Goal: Task Accomplishment & Management: Manage account settings

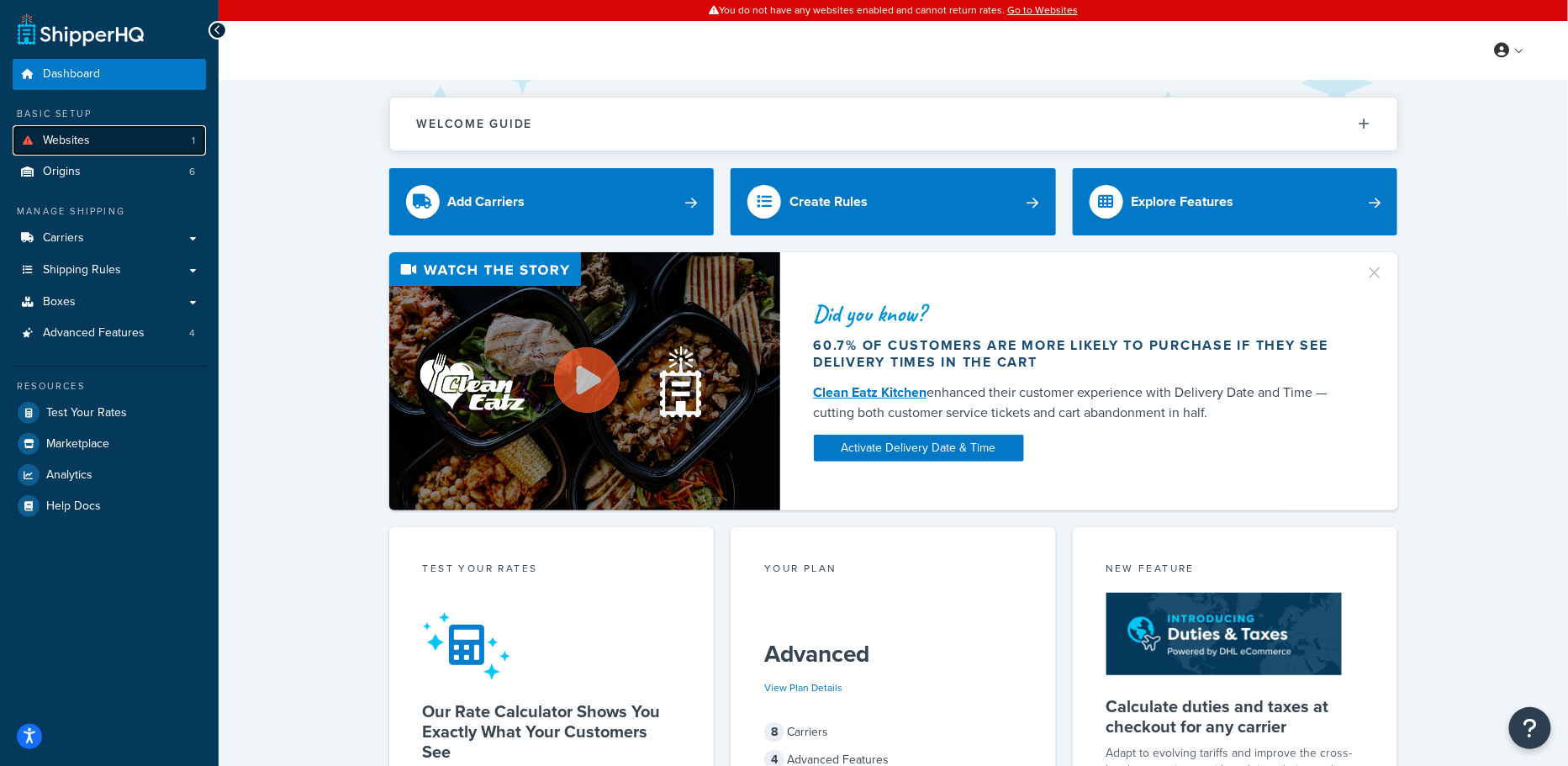
click at [130, 150] on link "Websites 1" at bounding box center [109, 141] width 193 height 32
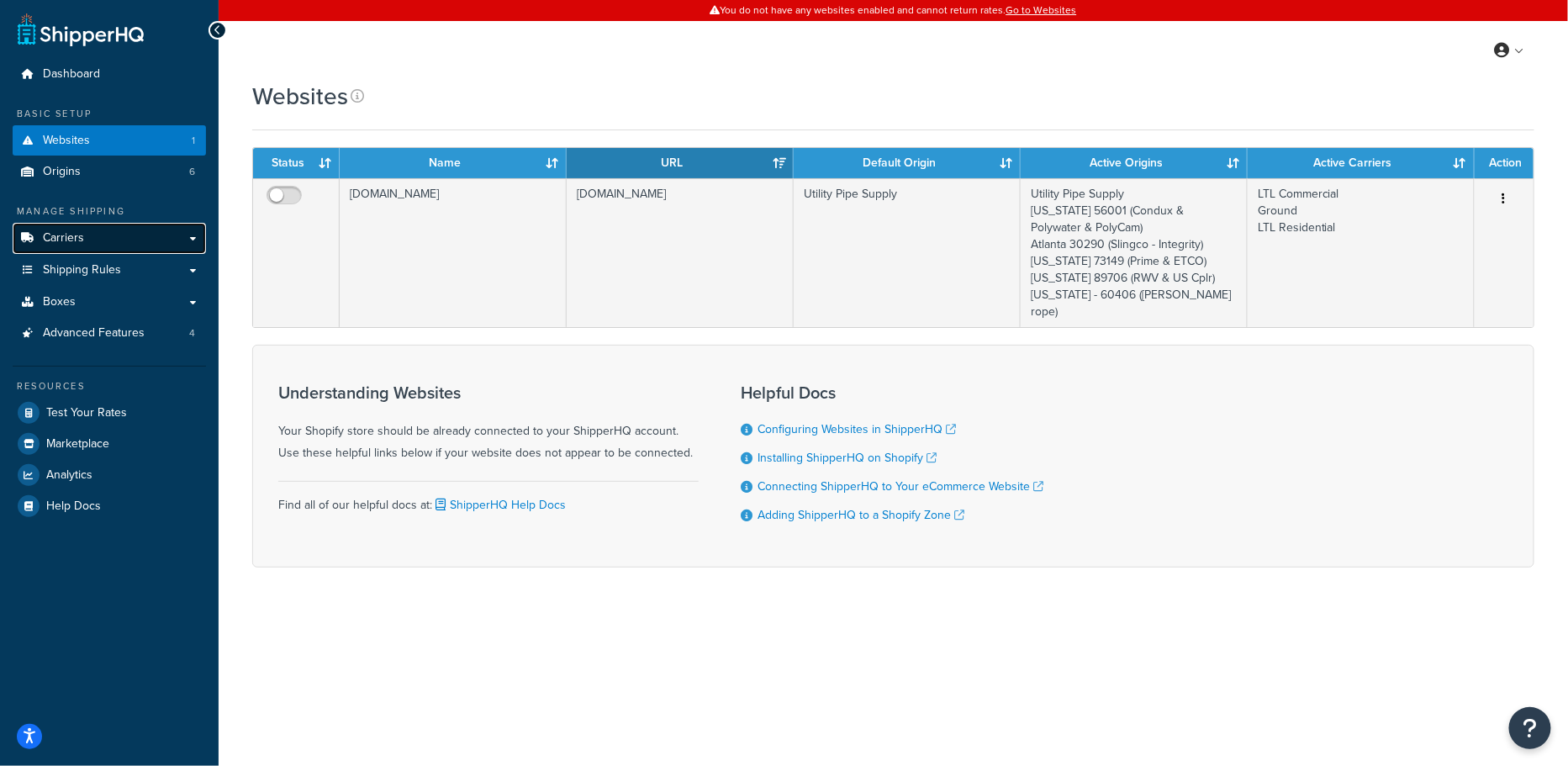
click at [102, 248] on link "Carriers" at bounding box center [109, 238] width 193 height 32
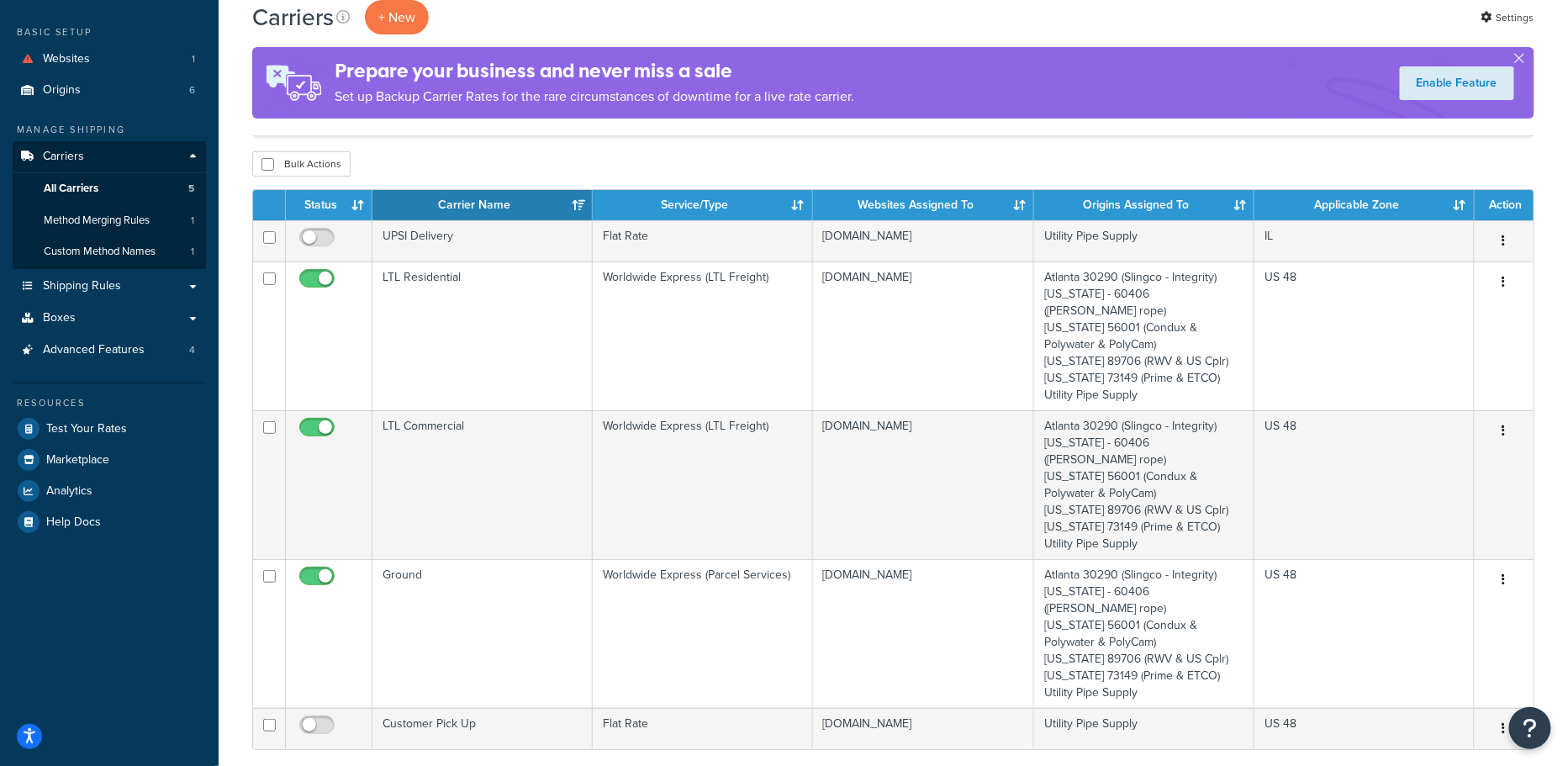
scroll to position [81, 0]
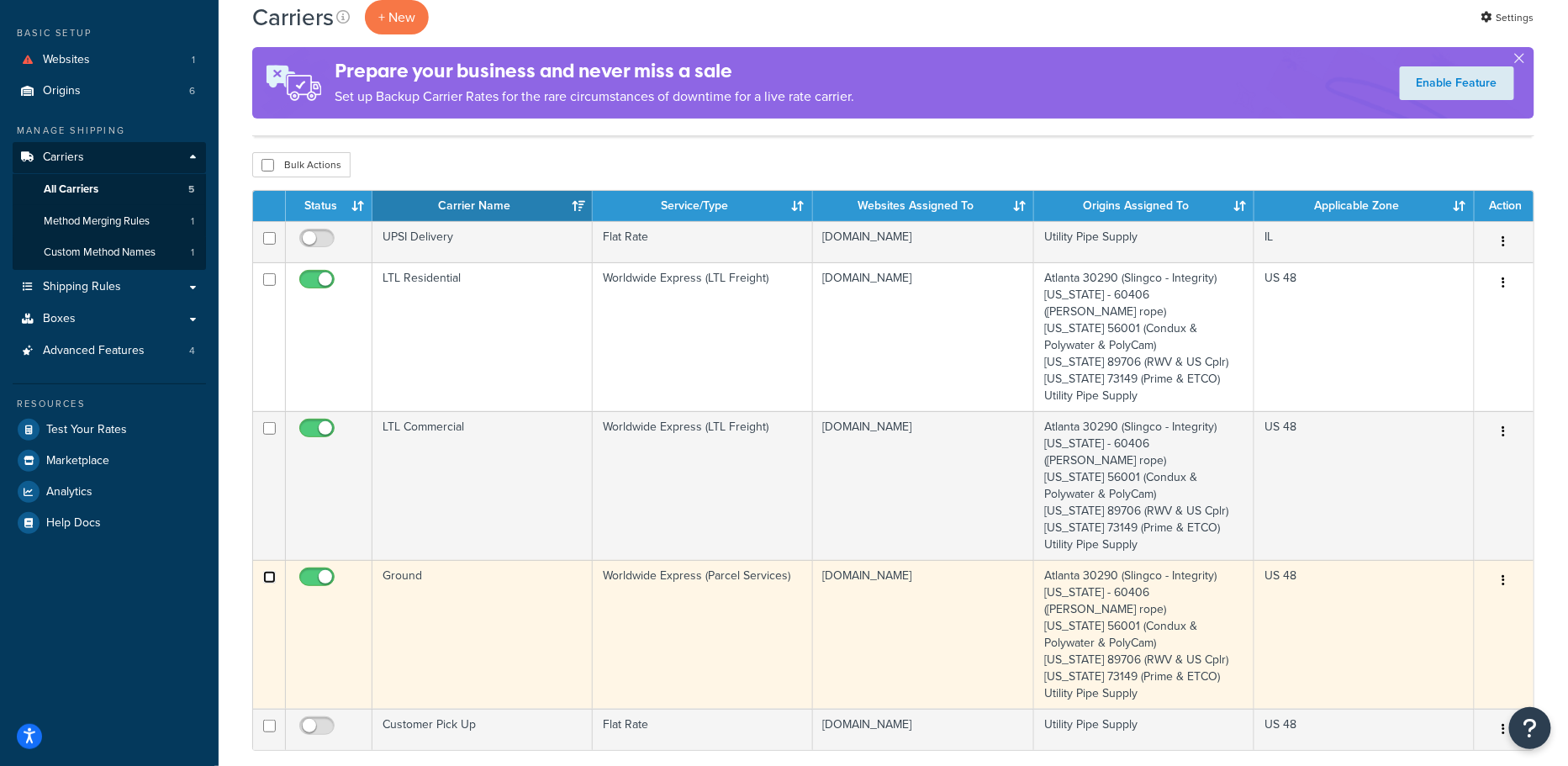
click at [267, 571] on input "checkbox" at bounding box center [270, 577] width 12 height 12
checkbox input "true"
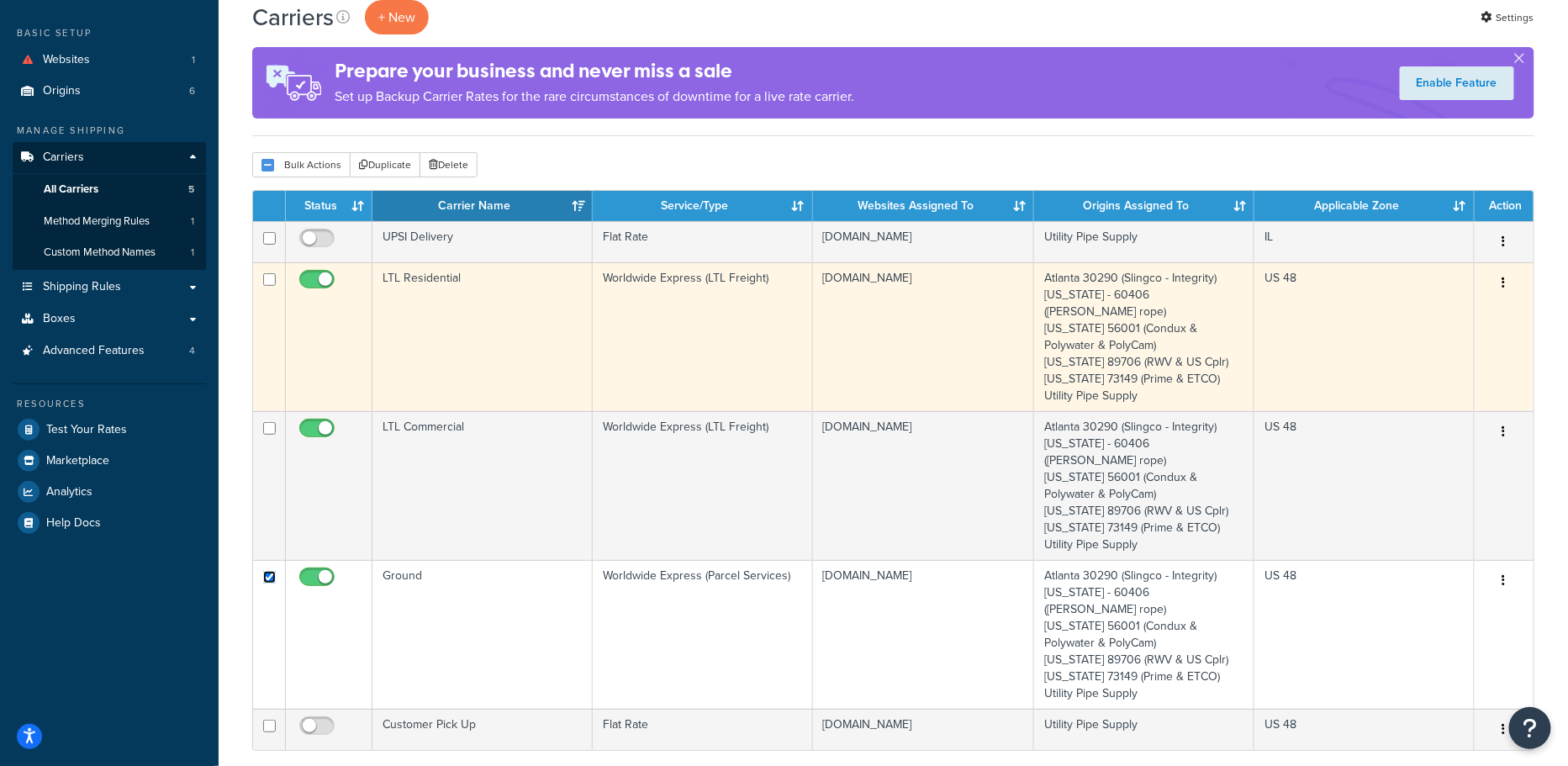
scroll to position [0, 0]
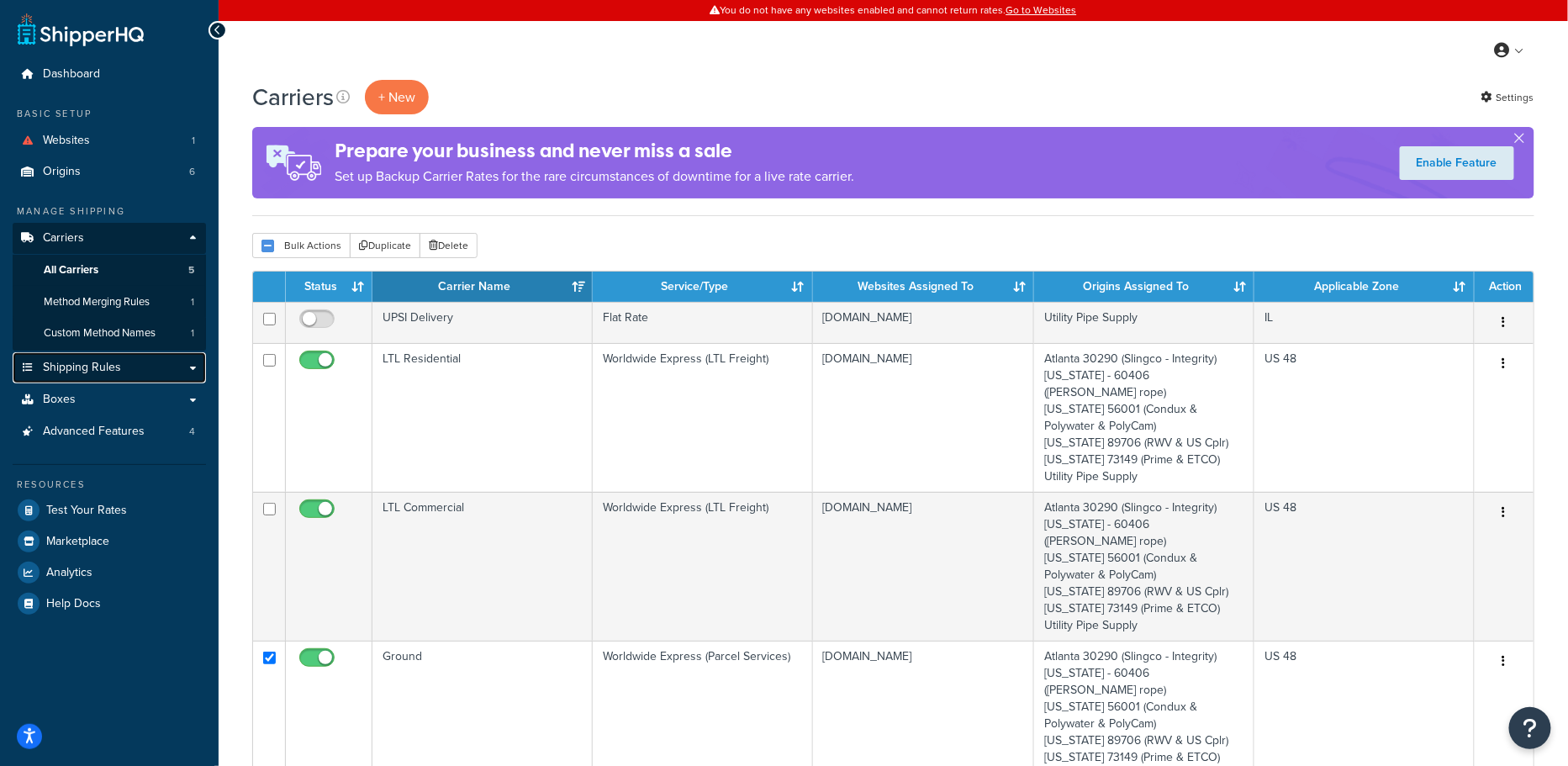
click at [108, 361] on span "Shipping Rules" at bounding box center [81, 368] width 78 height 14
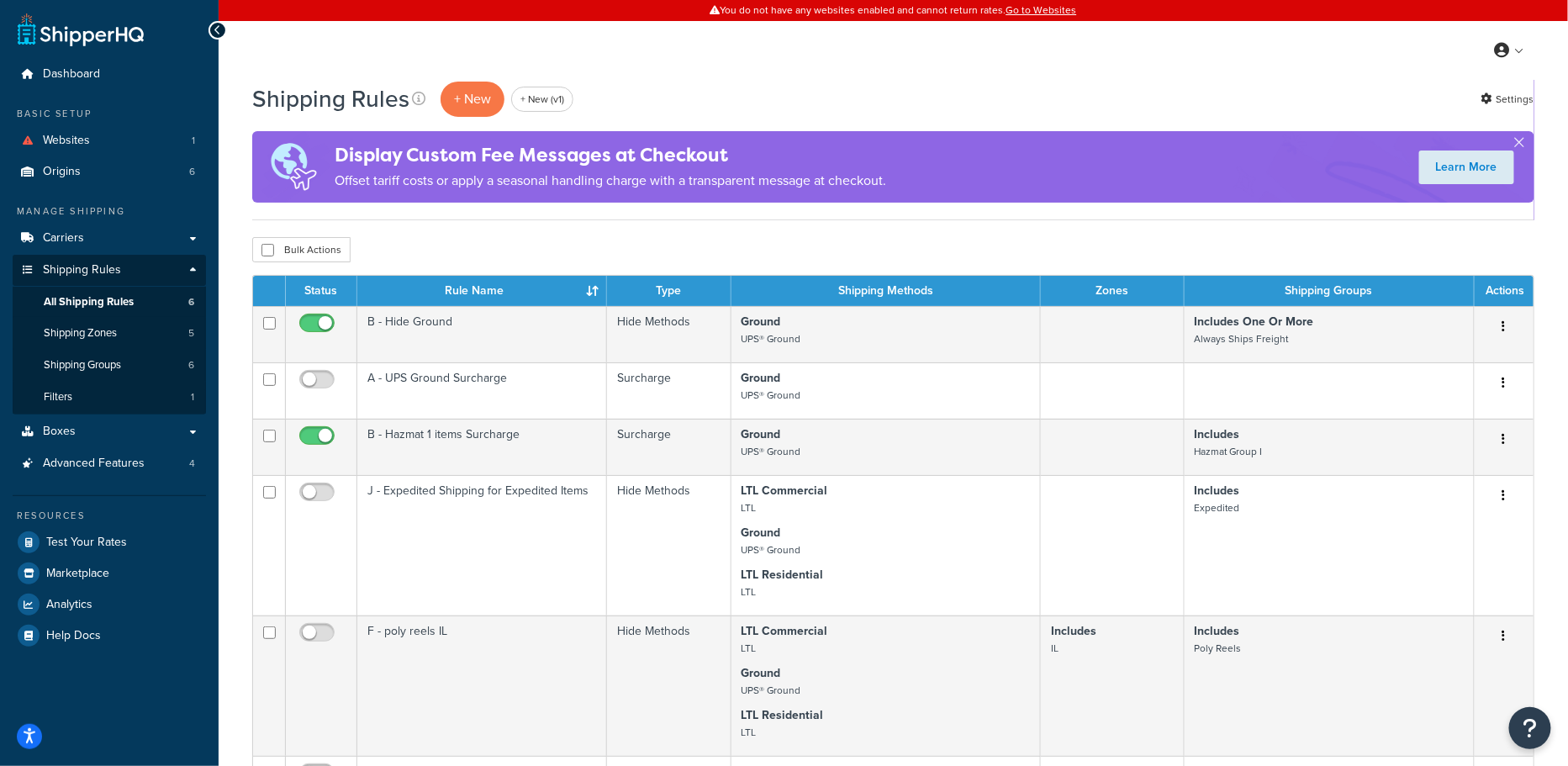
scroll to position [45, 0]
